Goal: Check status: Check status

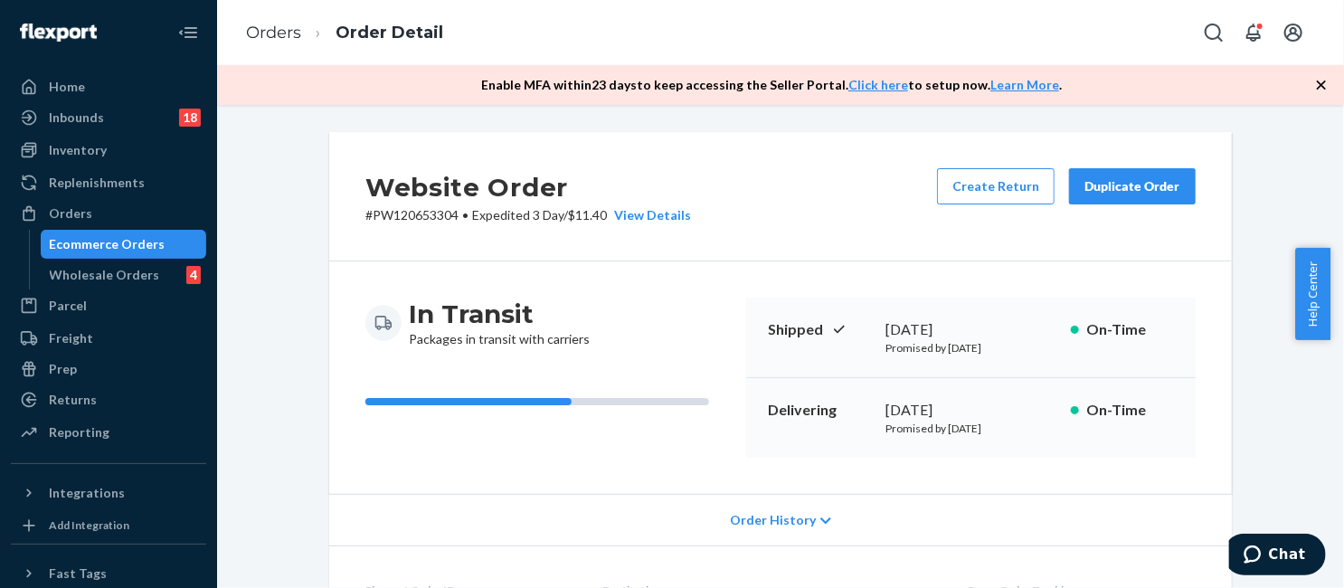
scroll to position [728, 0]
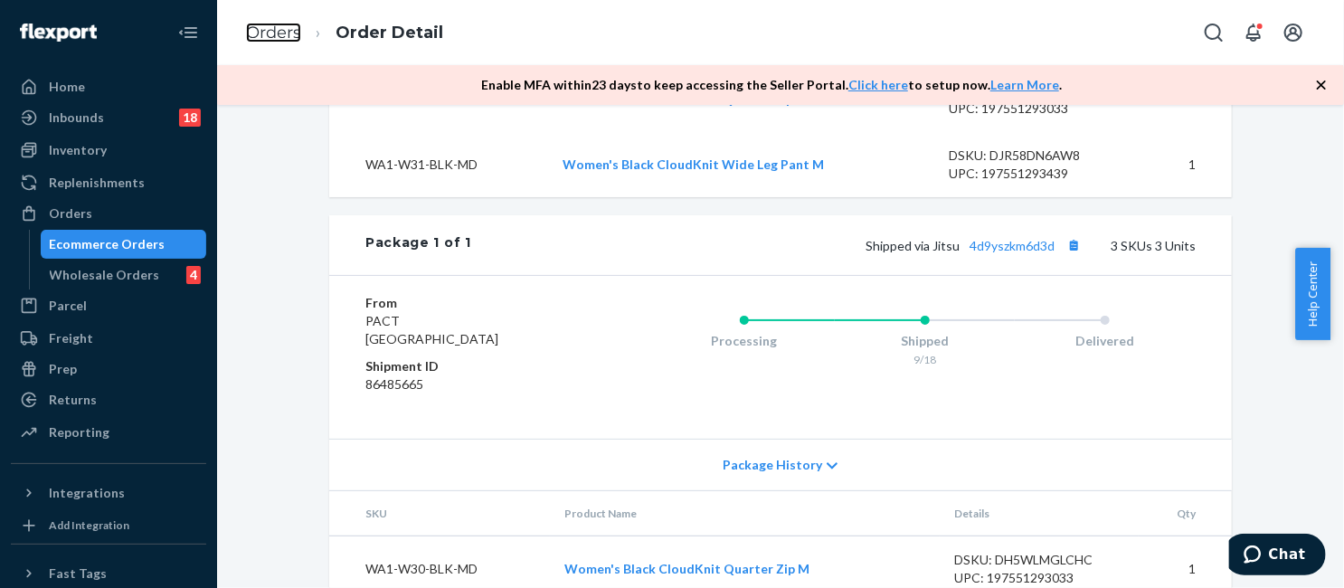
drag, startPoint x: 284, startPoint y: 37, endPoint x: 392, endPoint y: 90, distance: 120.5
click at [284, 37] on link "Orders" at bounding box center [273, 33] width 55 height 20
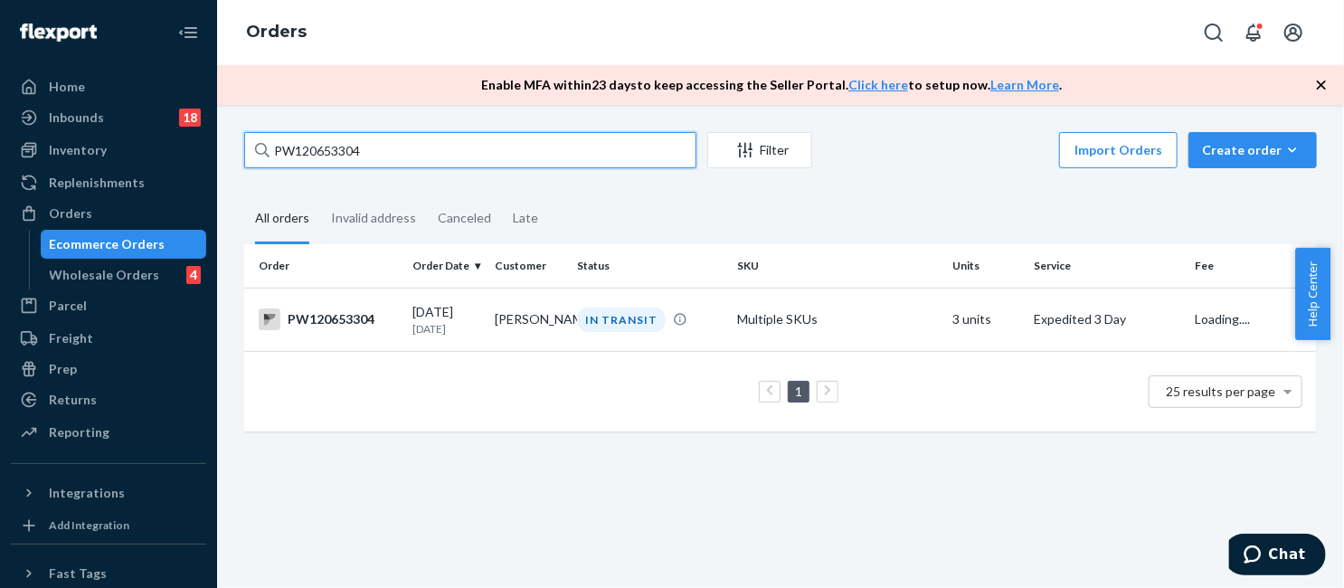
click at [439, 153] on input "PW120653304" at bounding box center [470, 150] width 452 height 36
paste input "47483"
type input "PW120647483"
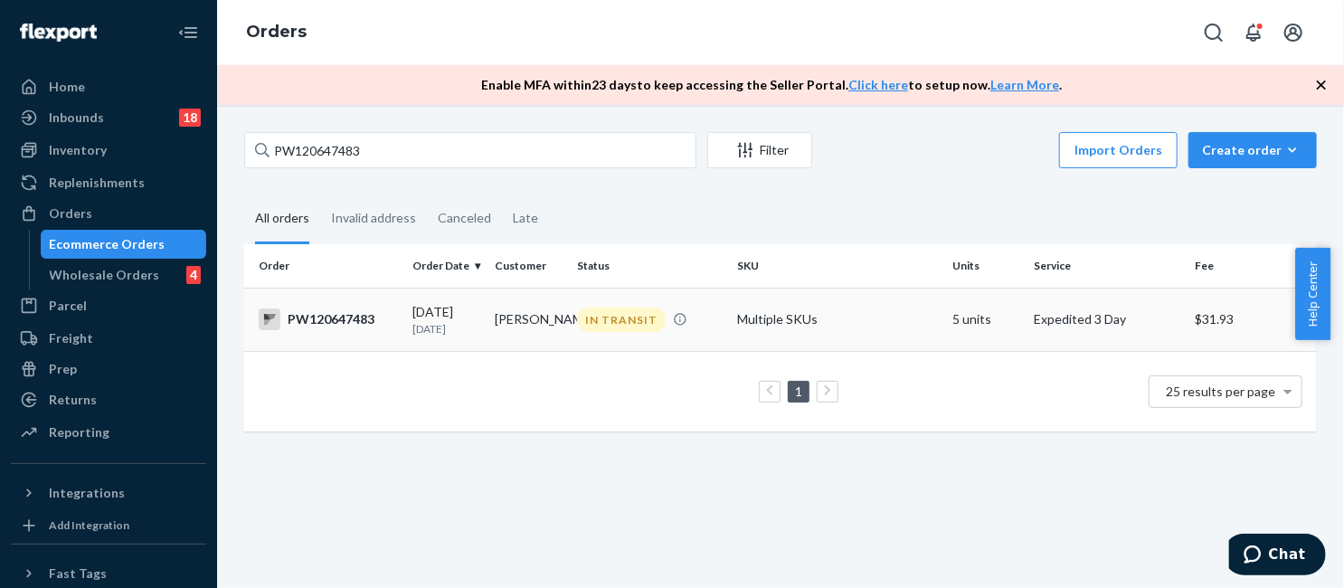
click at [589, 326] on div "IN TRANSIT" at bounding box center [621, 319] width 89 height 24
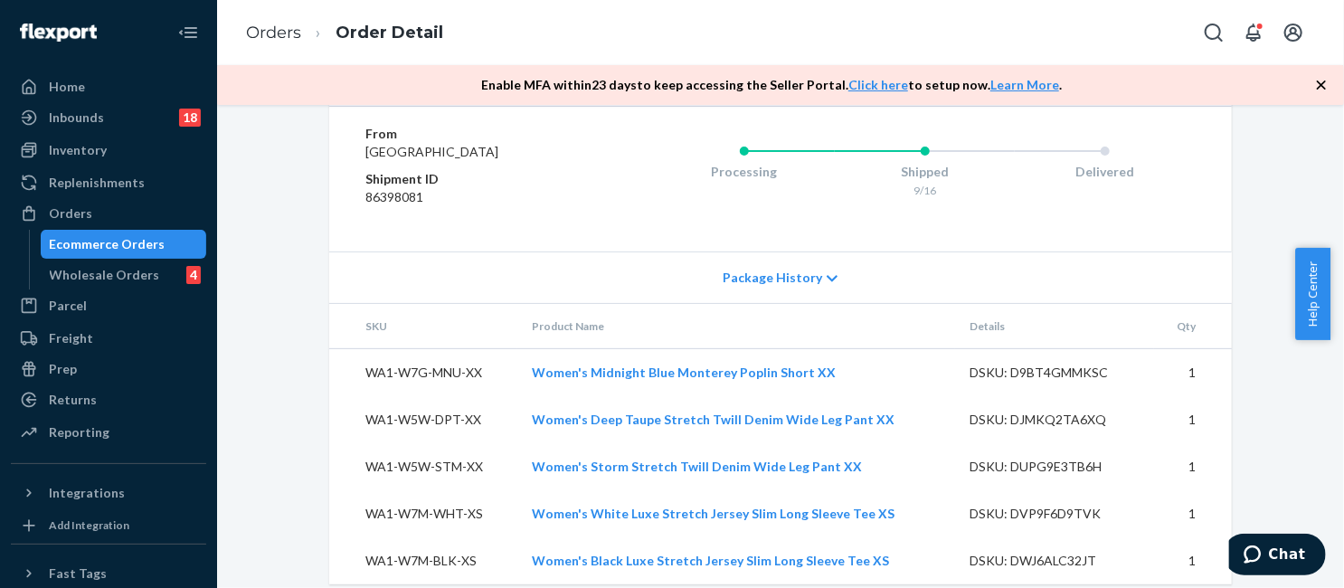
scroll to position [862, 0]
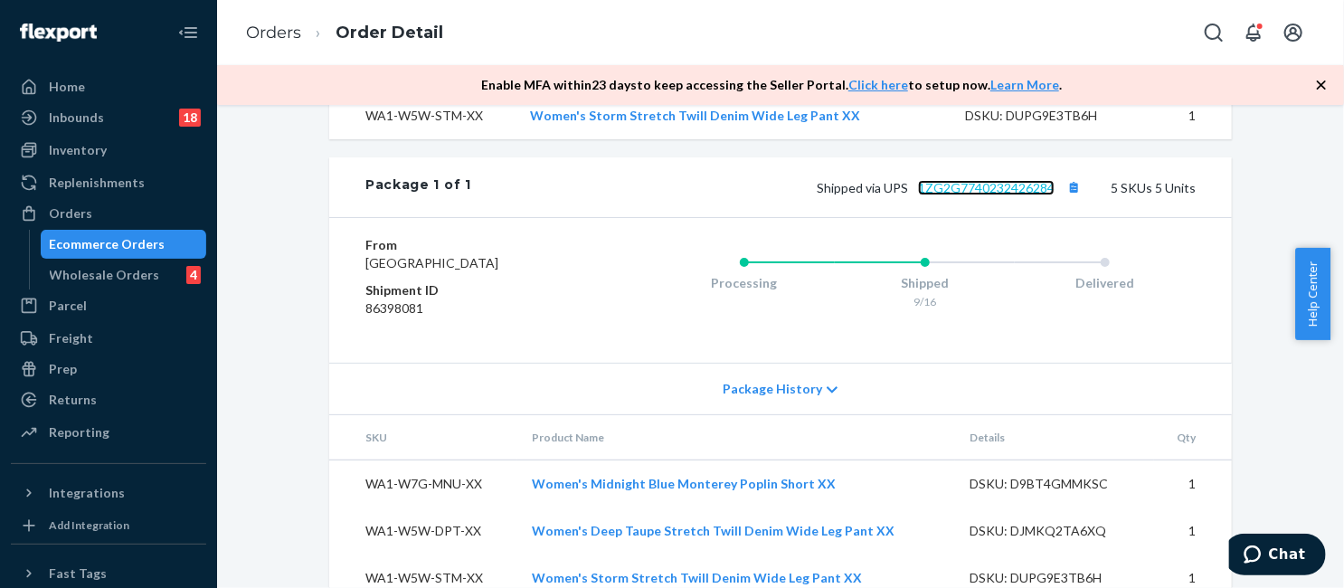
click at [974, 195] on link "1ZG2G7740232426284" at bounding box center [986, 187] width 137 height 15
